Goal: Task Accomplishment & Management: Manage account settings

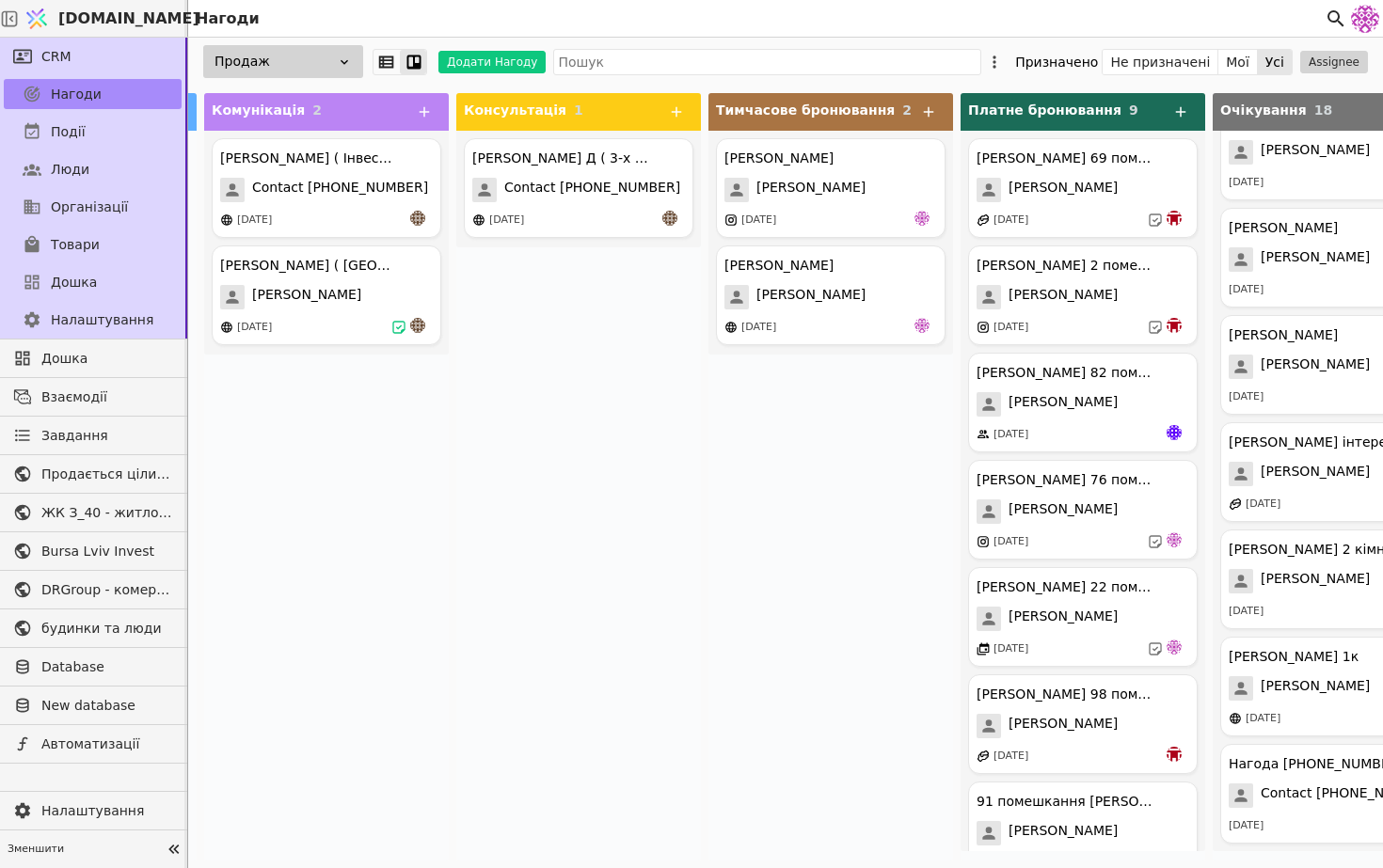
scroll to position [0, 21]
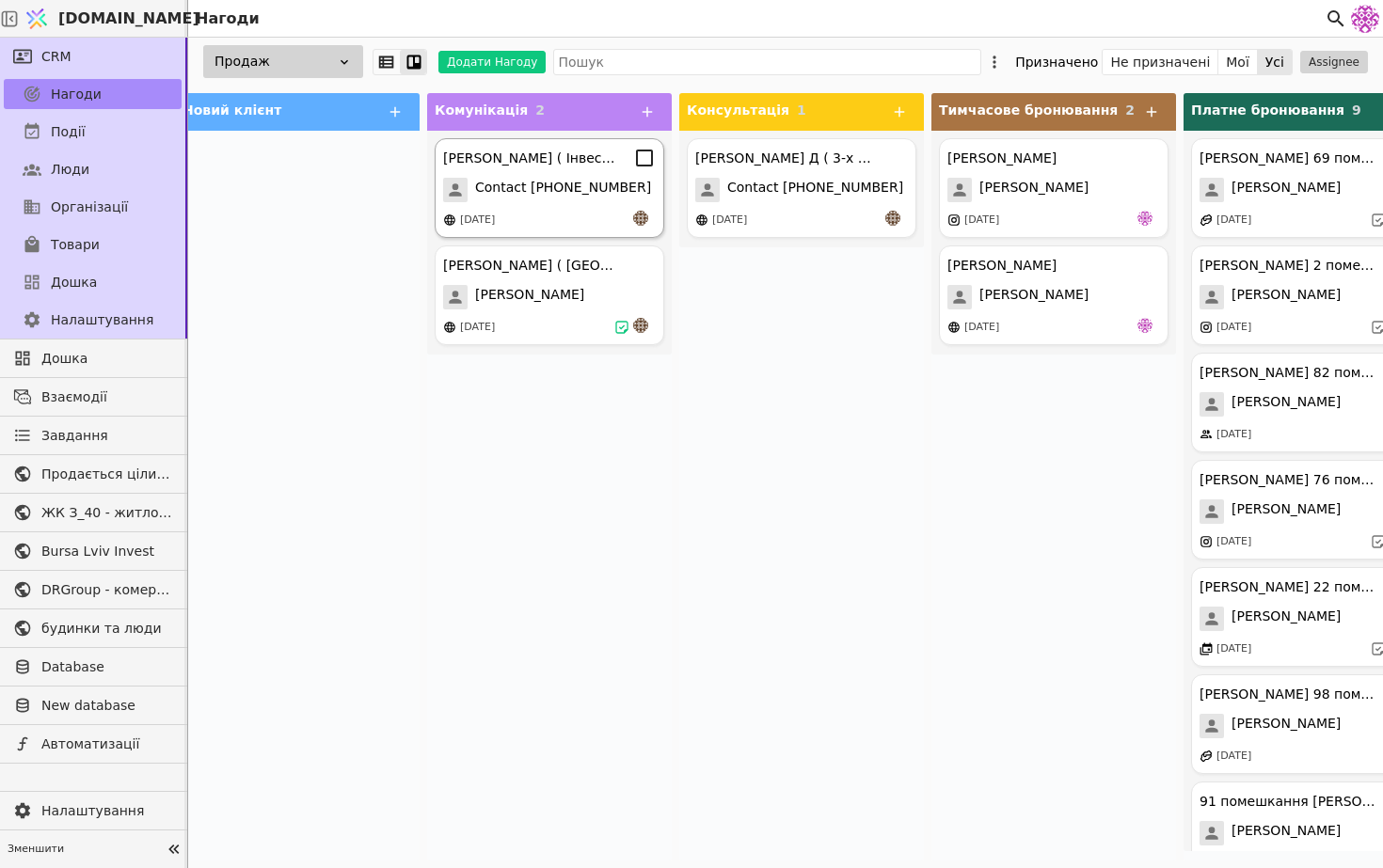
click at [619, 227] on div "[DATE]" at bounding box center [549, 219] width 212 height 19
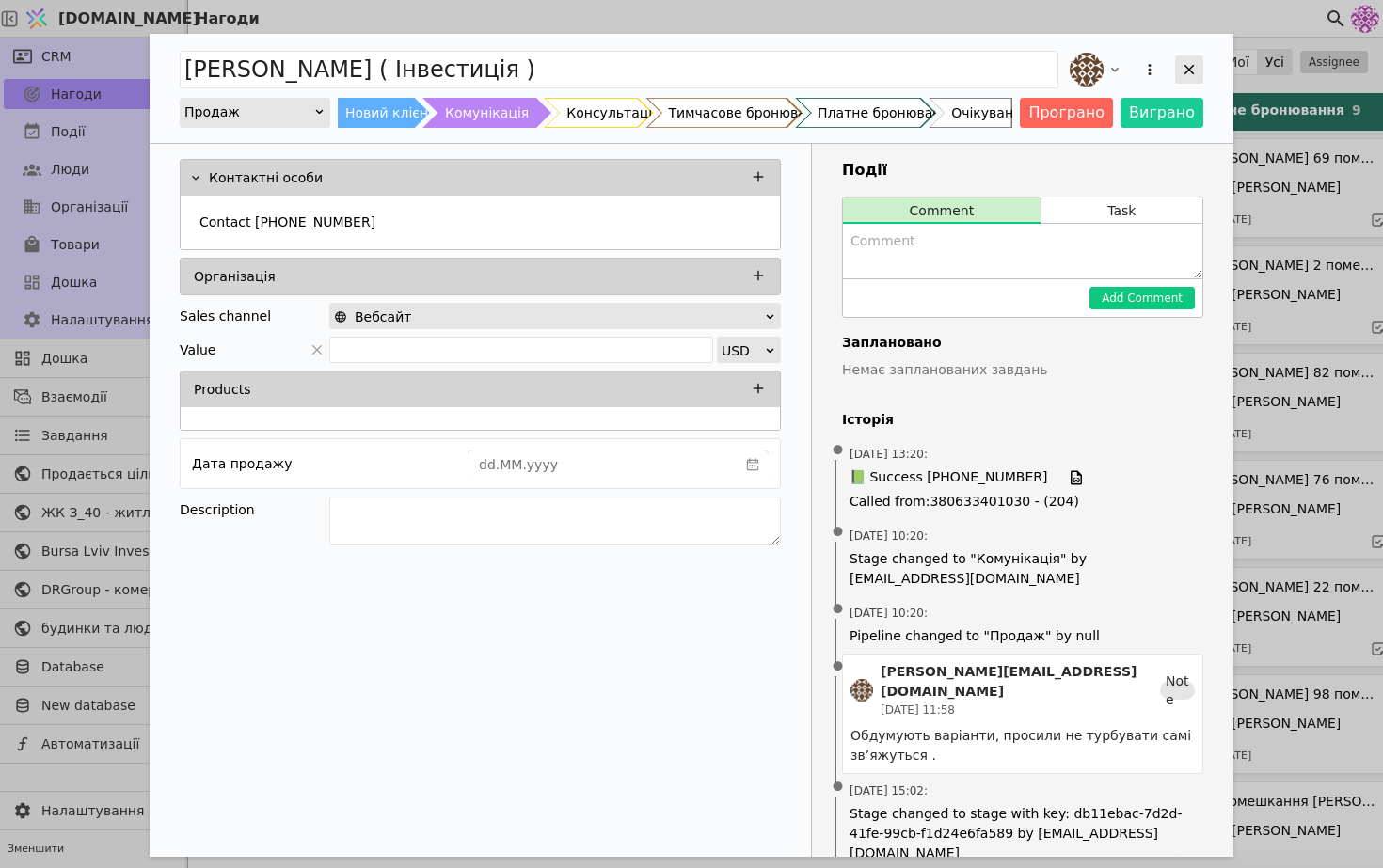
click at [1187, 81] on div "Add Opportunity" at bounding box center [1189, 69] width 29 height 29
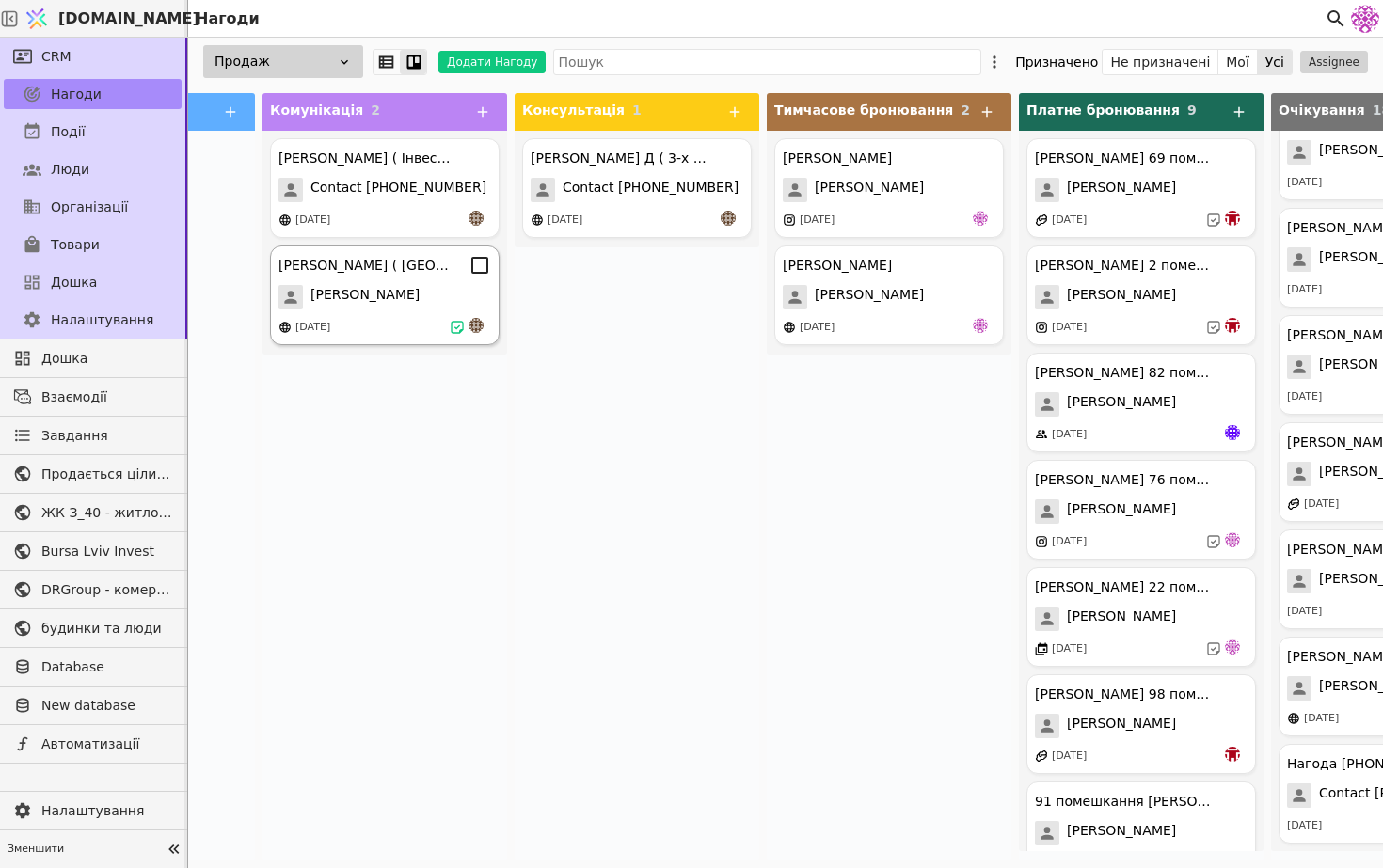
scroll to position [0, 251]
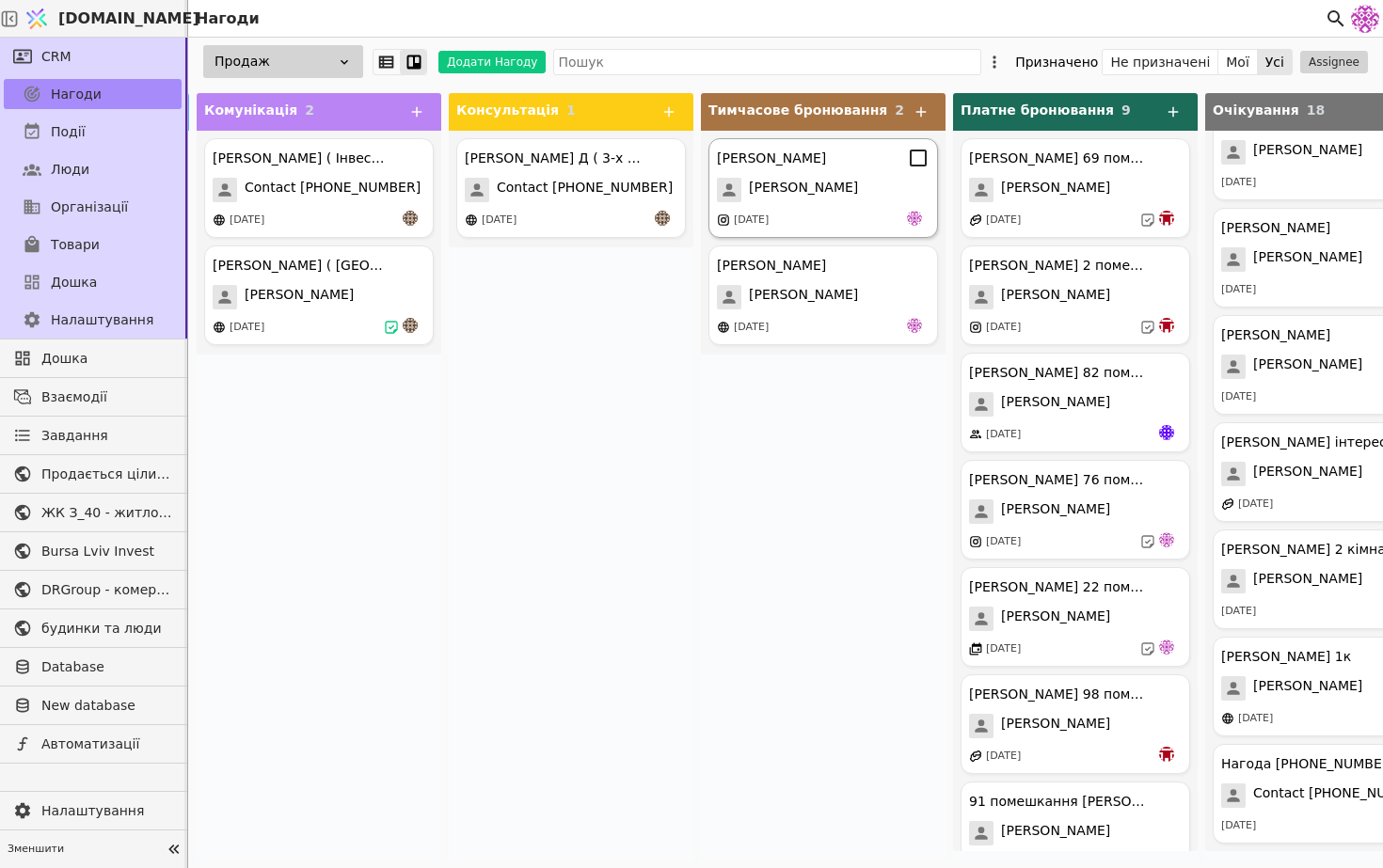
click at [800, 209] on div "[PERSON_NAME] [PERSON_NAME] [DATE]" at bounding box center [823, 188] width 229 height 100
